Goal: Task Accomplishment & Management: Manage account settings

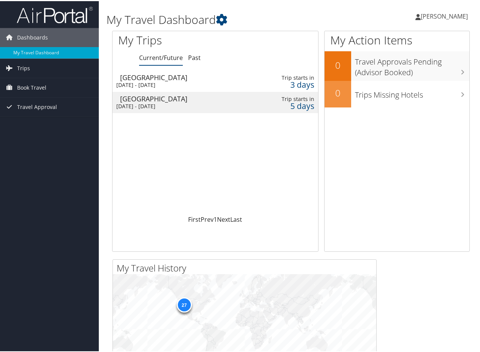
click at [159, 82] on div "Mon 8 Sep 2025 - Wed 10 Sep 2025" at bounding box center [179, 84] width 127 height 7
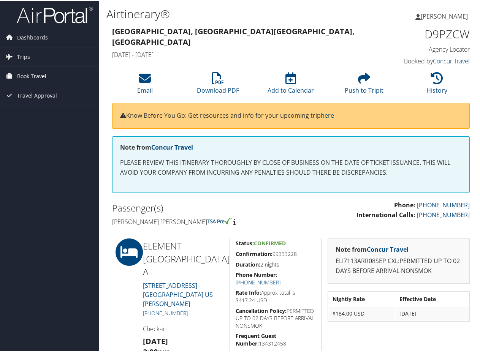
click at [36, 73] on span "Book Travel" at bounding box center [31, 75] width 29 height 19
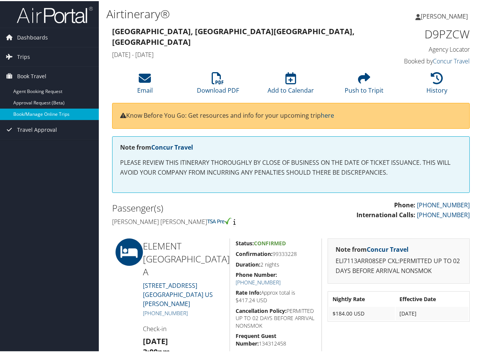
click at [38, 112] on link "Book/Manage Online Trips" at bounding box center [49, 113] width 99 height 11
